Goal: Check status: Check status

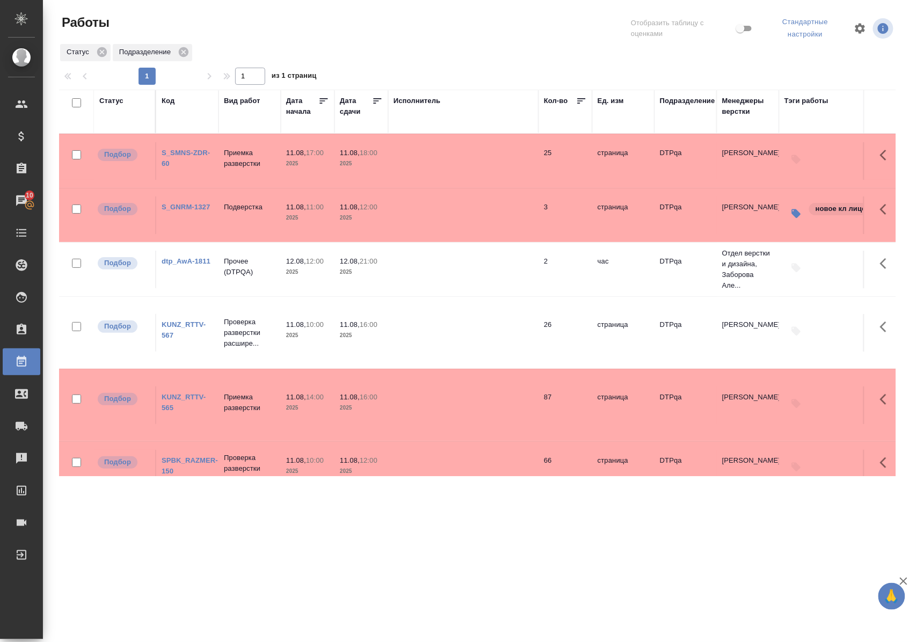
click at [115, 101] on div "Статус" at bounding box center [111, 101] width 24 height 11
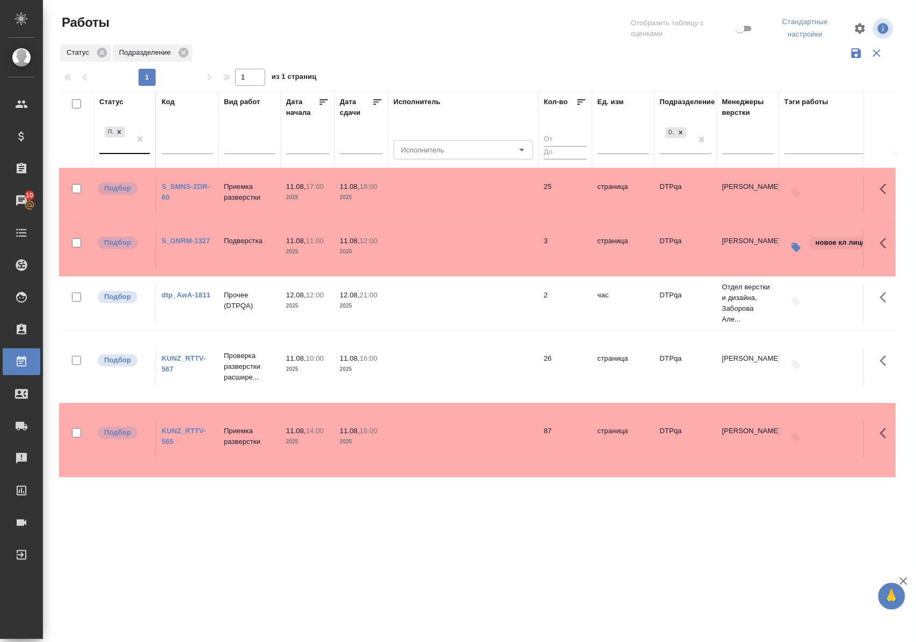
click at [127, 149] on div "Подбор" at bounding box center [114, 139] width 31 height 29
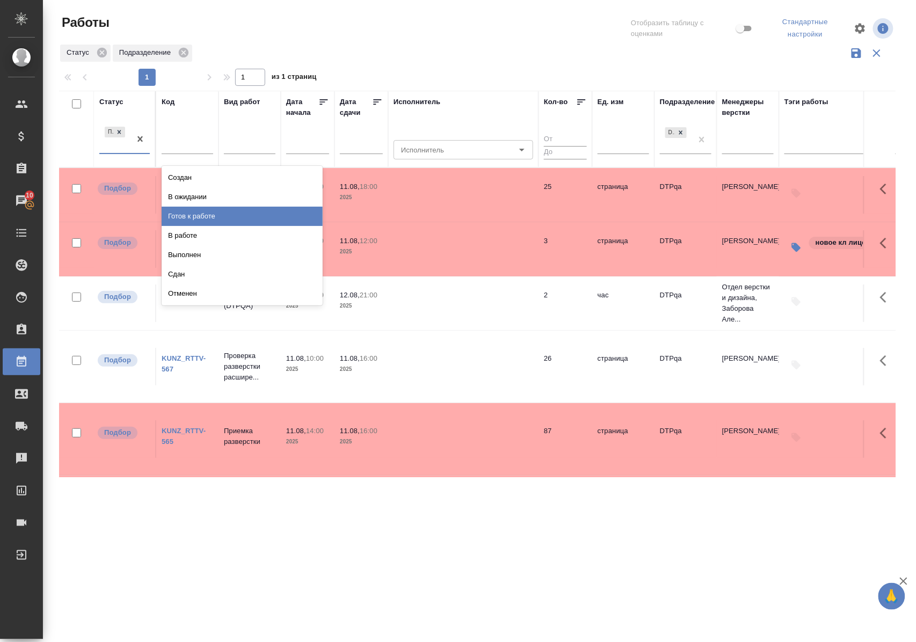
click at [182, 215] on div "Готов к работе" at bounding box center [242, 216] width 161 height 19
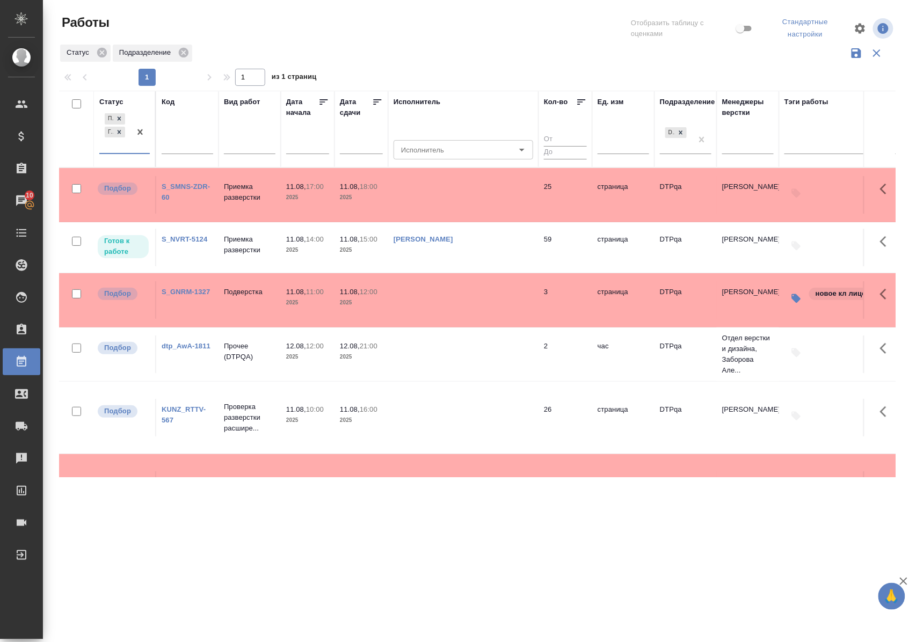
click at [140, 153] on div at bounding box center [139, 132] width 19 height 42
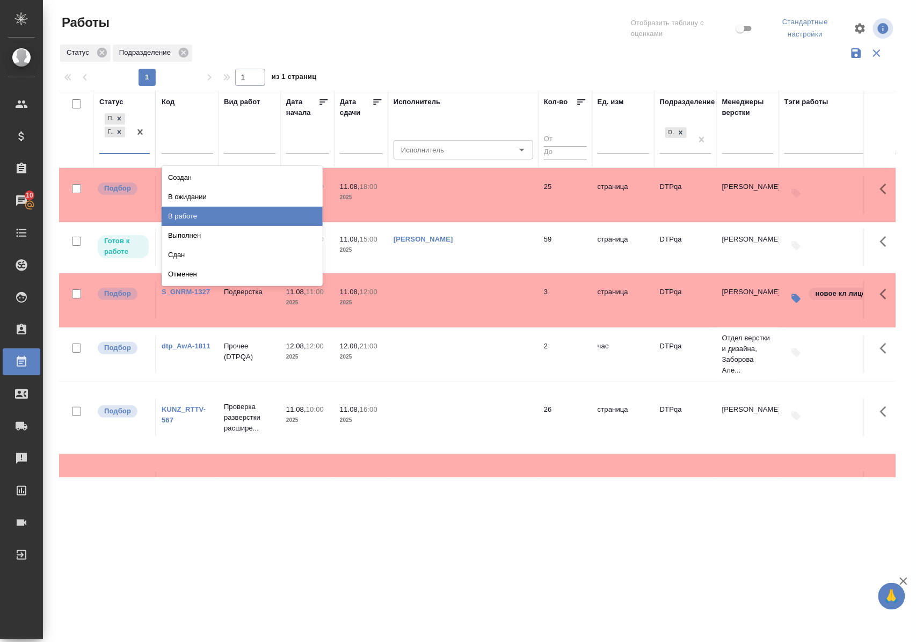
click at [183, 213] on div "В работе" at bounding box center [242, 216] width 161 height 19
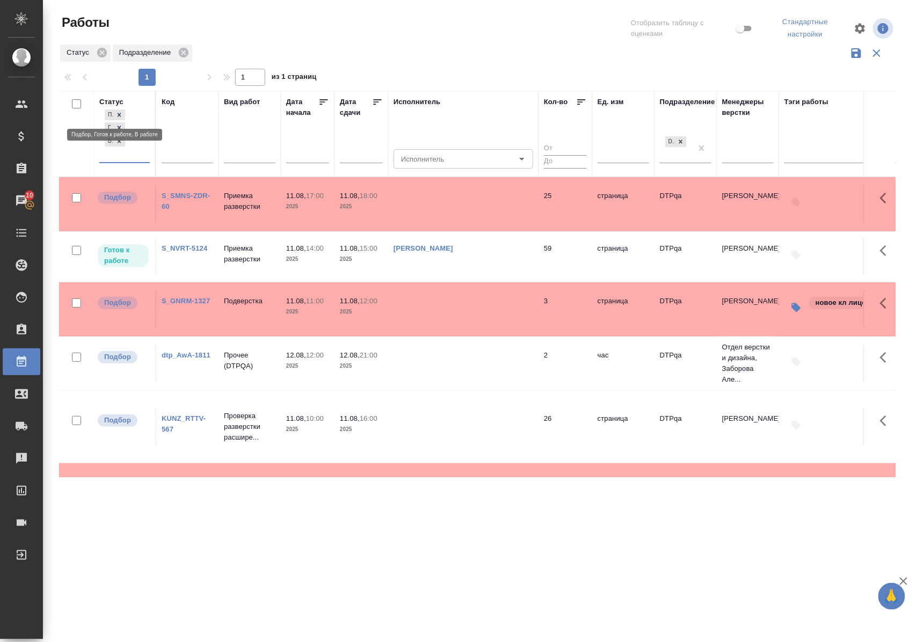
click at [121, 114] on icon at bounding box center [120, 115] width 4 height 4
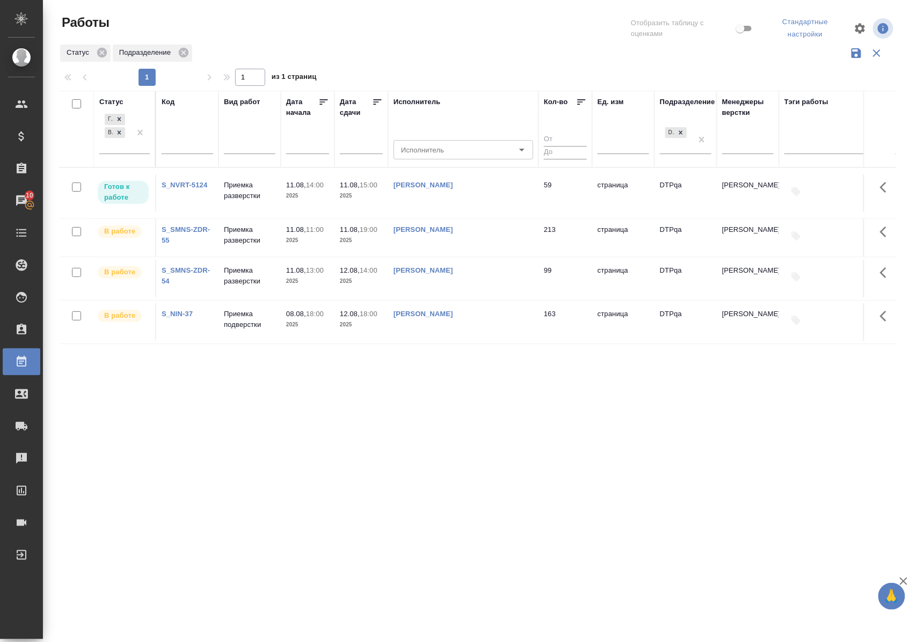
click at [115, 101] on div "Статус" at bounding box center [111, 102] width 24 height 11
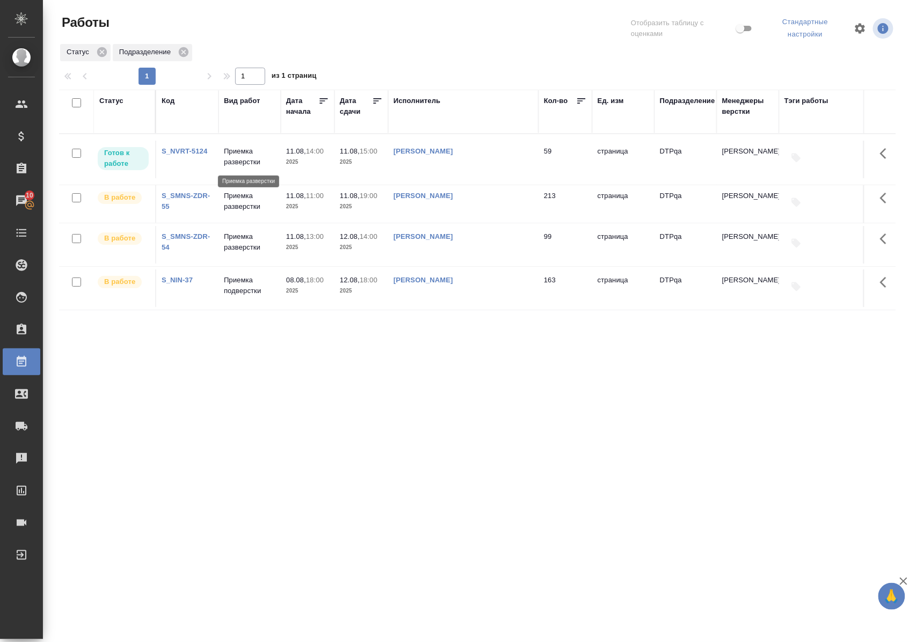
click at [237, 157] on p "Приемка разверстки" at bounding box center [250, 156] width 52 height 21
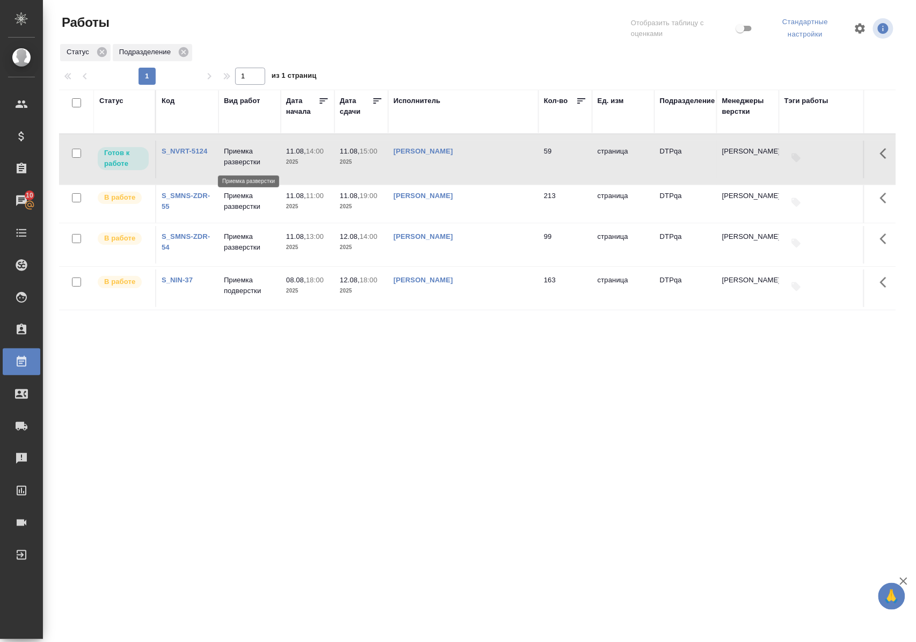
click at [237, 157] on p "Приемка разверстки" at bounding box center [250, 156] width 52 height 21
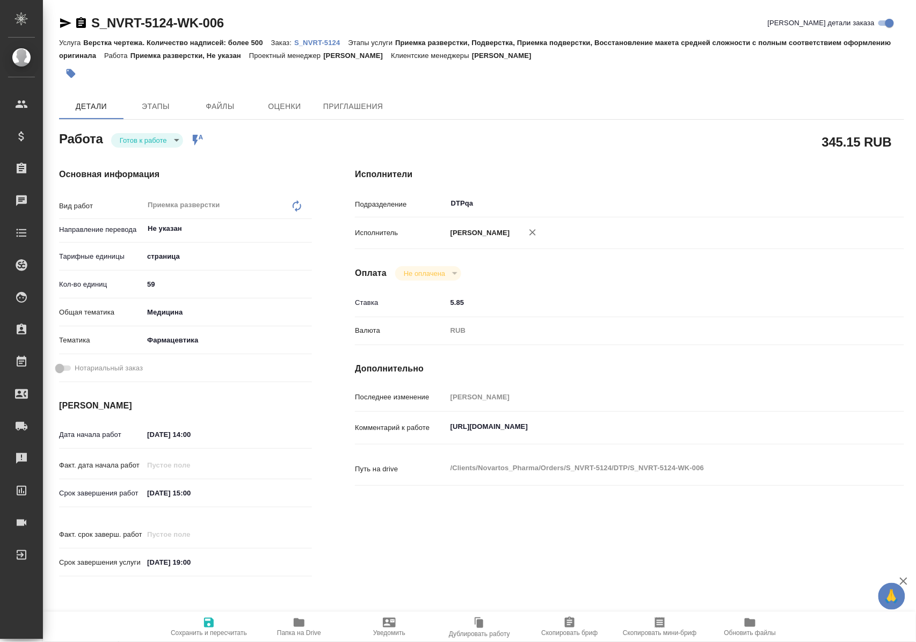
click at [175, 140] on body "🙏 .cls-1 fill:#fff; AWATERA Polushina Alena Клиенты Спецификации Заказы Чаты To…" at bounding box center [458, 321] width 916 height 642
click at [167, 160] on li "В работе" at bounding box center [149, 158] width 75 height 18
type textarea "x"
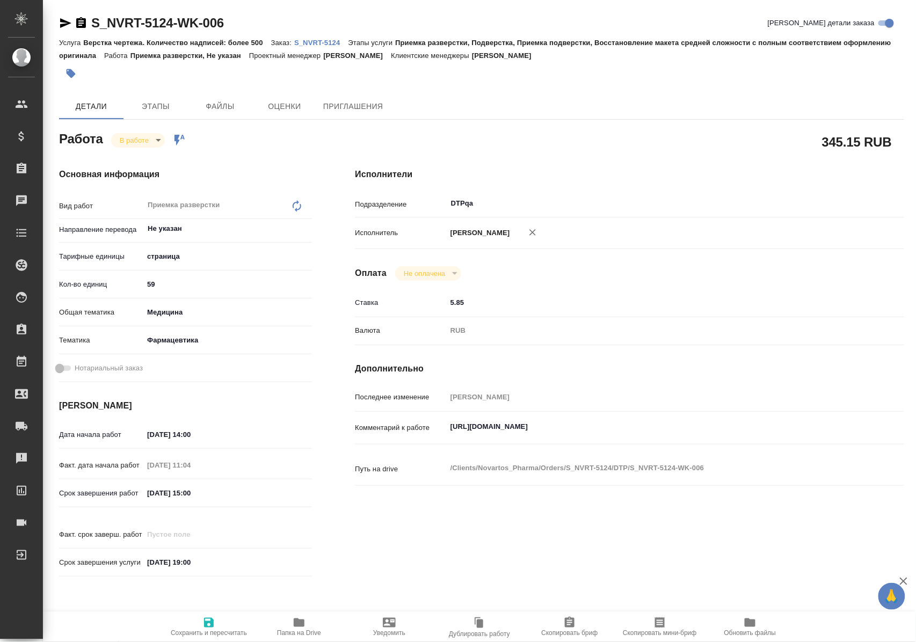
type textarea "x"
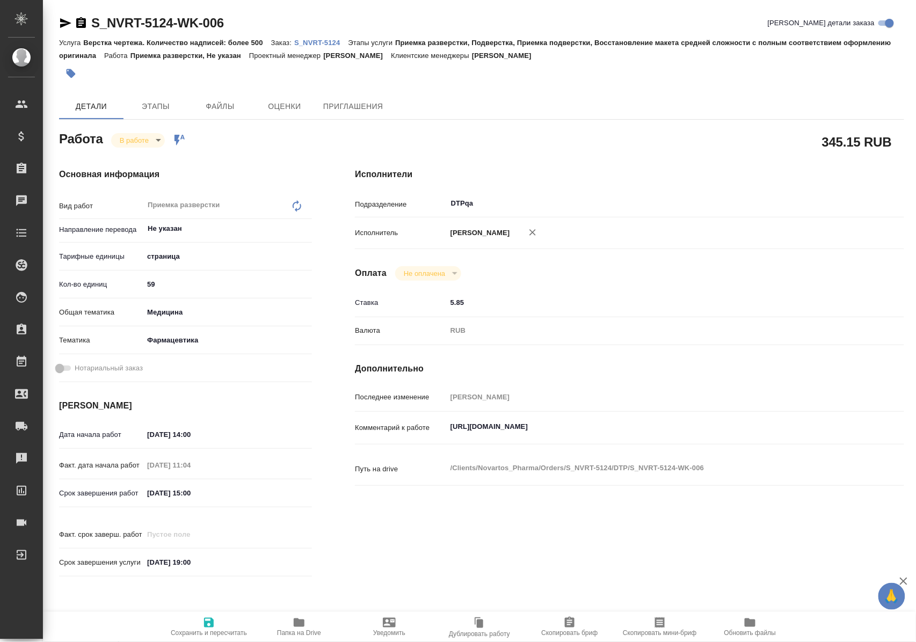
type textarea "x"
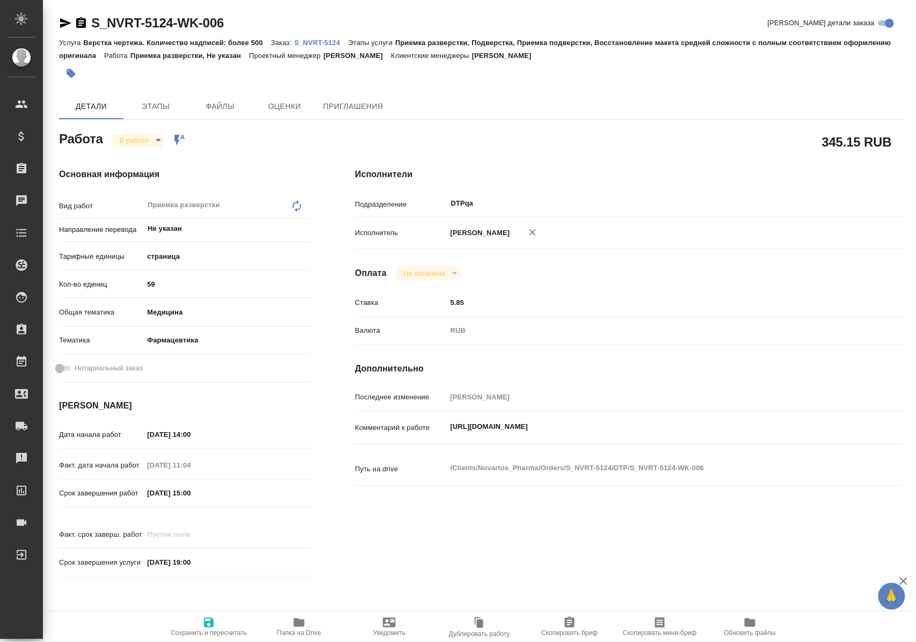
type textarea "x"
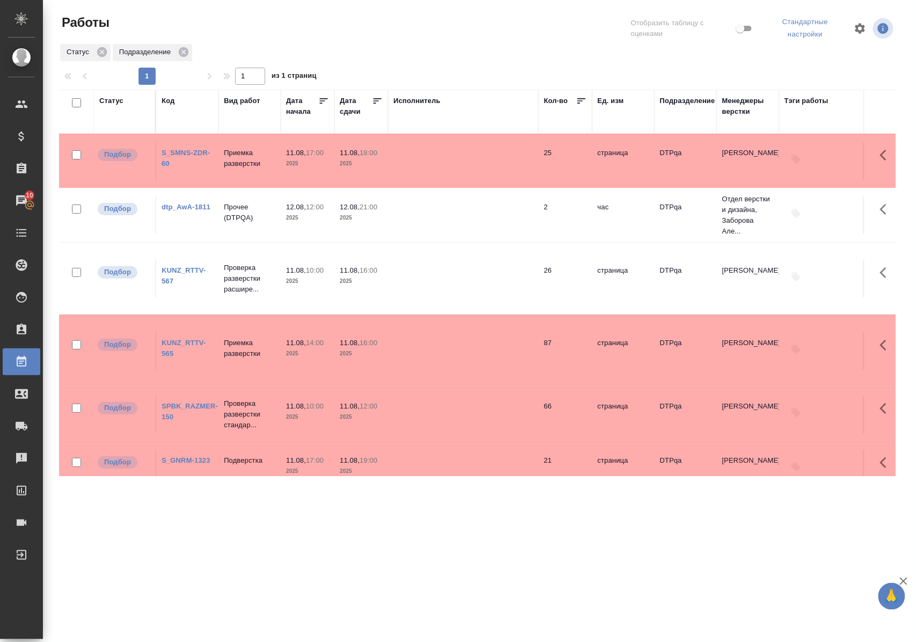
click at [185, 279] on link "KUNZ_RTTV-567" at bounding box center [184, 275] width 44 height 19
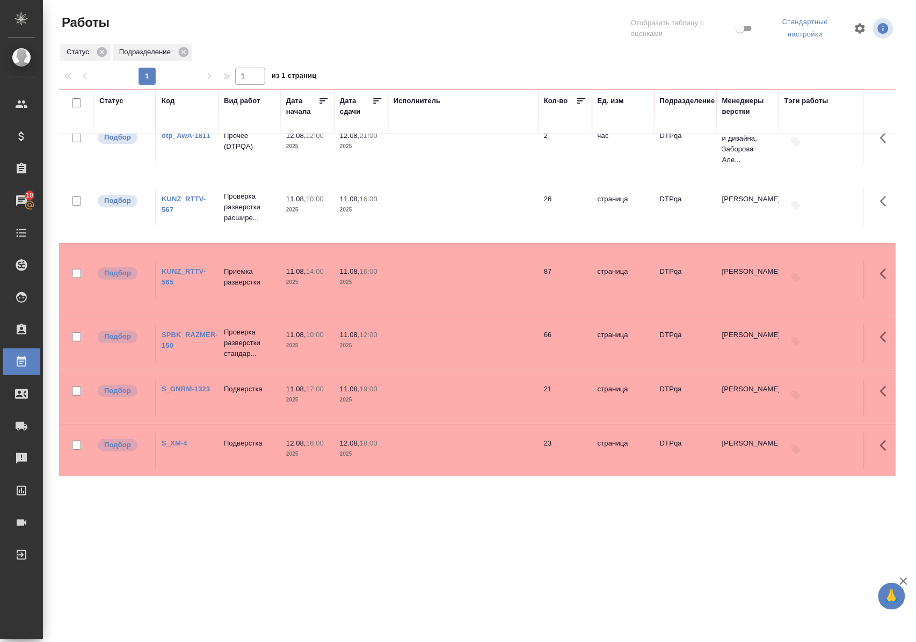
scroll to position [97, 0]
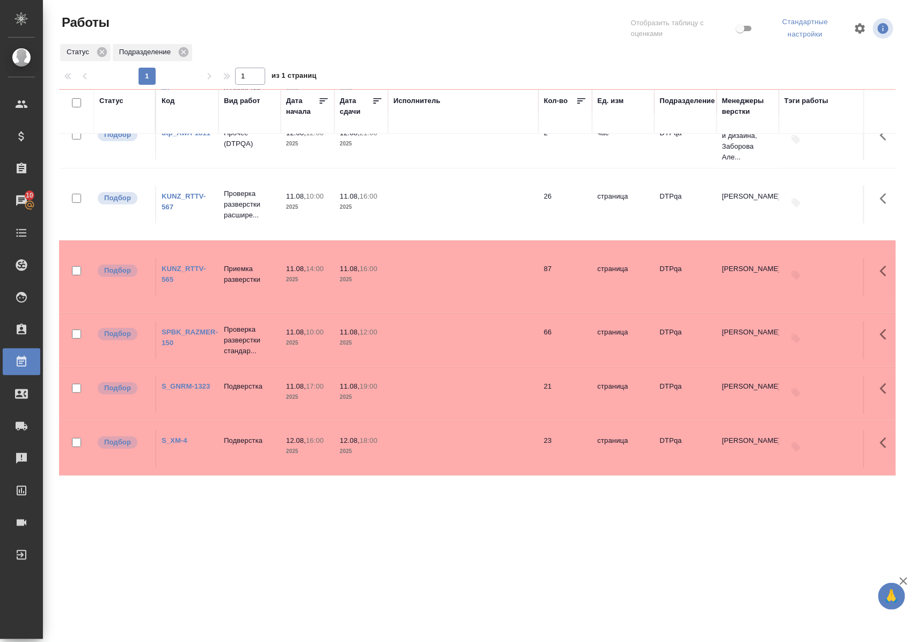
click at [202, 328] on link "SPBK_RAZMER-150" at bounding box center [190, 337] width 56 height 19
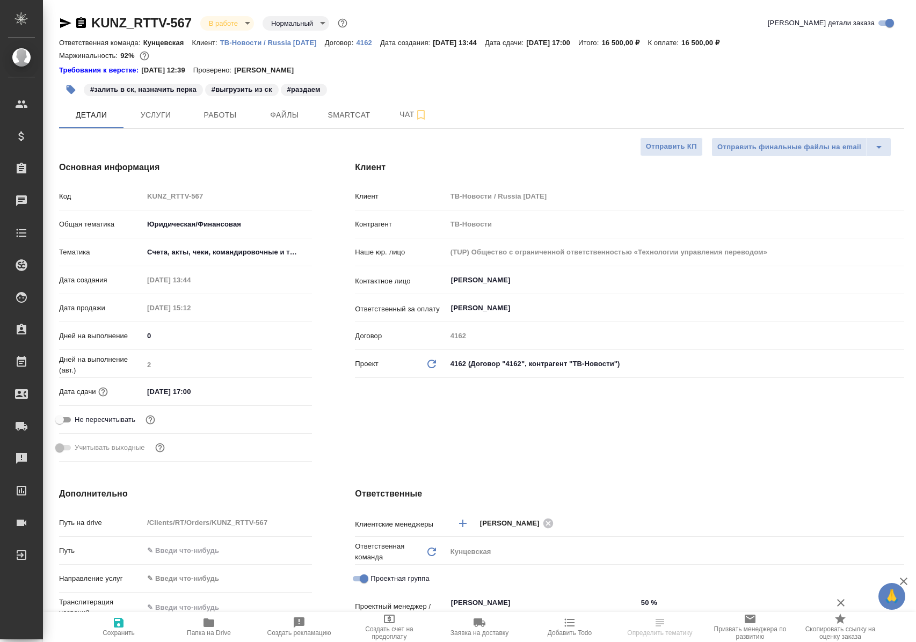
select select "RU"
click at [221, 116] on span "Работы" at bounding box center [220, 114] width 52 height 13
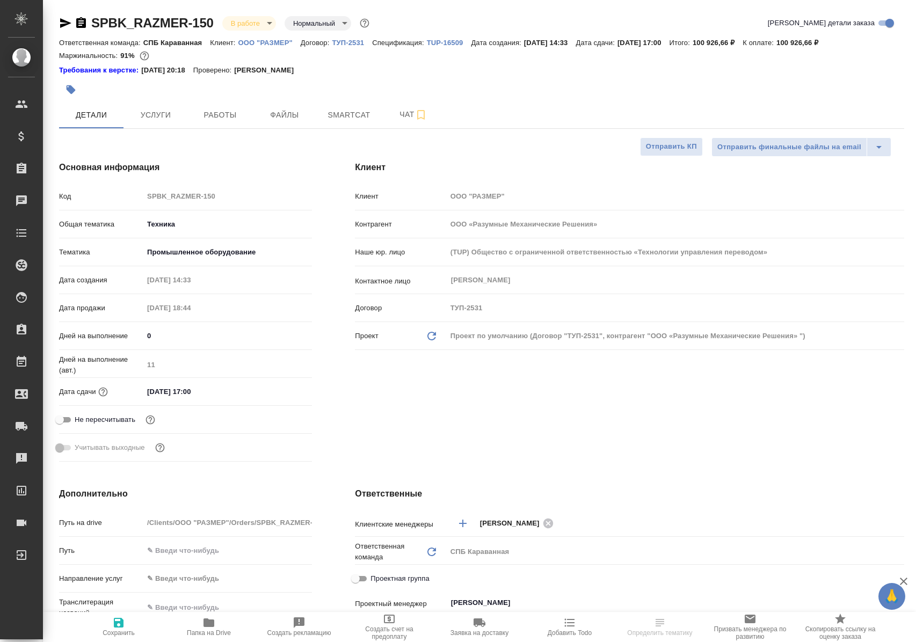
select select "RU"
click at [219, 109] on span "Работы" at bounding box center [220, 114] width 52 height 13
